Goal: Find specific page/section: Find specific page/section

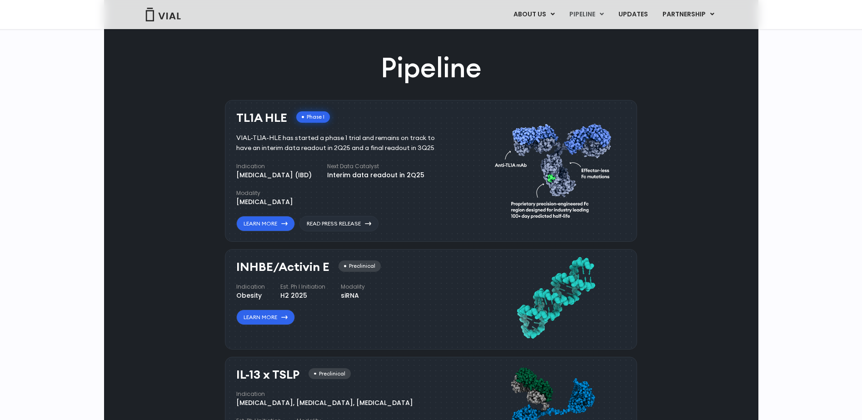
scroll to position [227, 0]
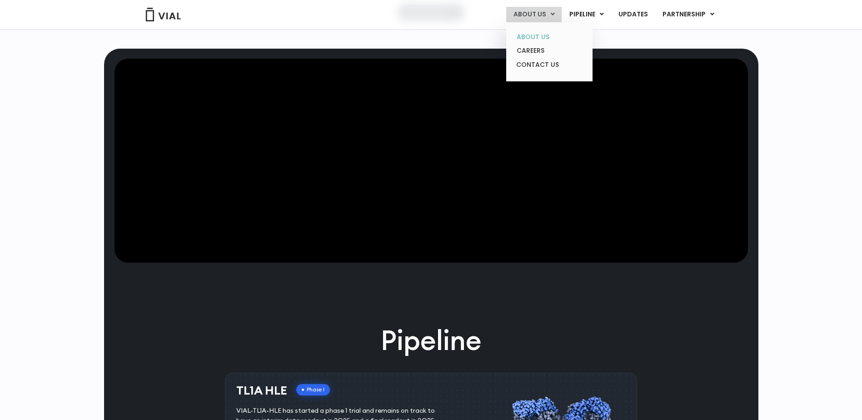
click at [534, 34] on link "ABOUT US" at bounding box center [549, 37] width 80 height 14
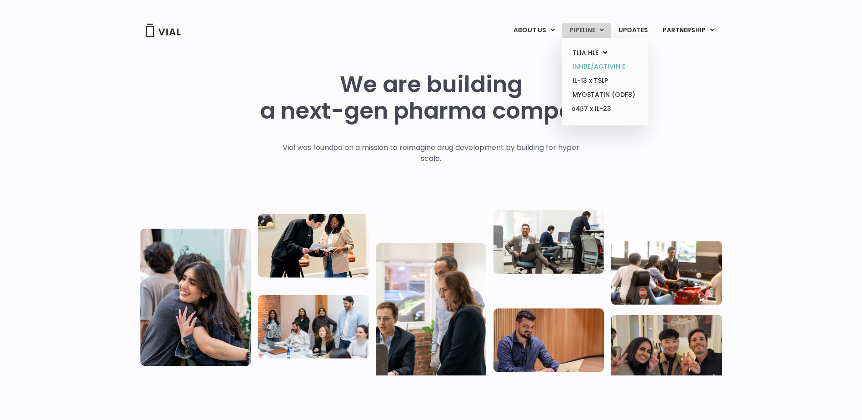
click at [591, 64] on link "INHBE/ACTIVIN E" at bounding box center [605, 67] width 80 height 14
